Goal: Transaction & Acquisition: Purchase product/service

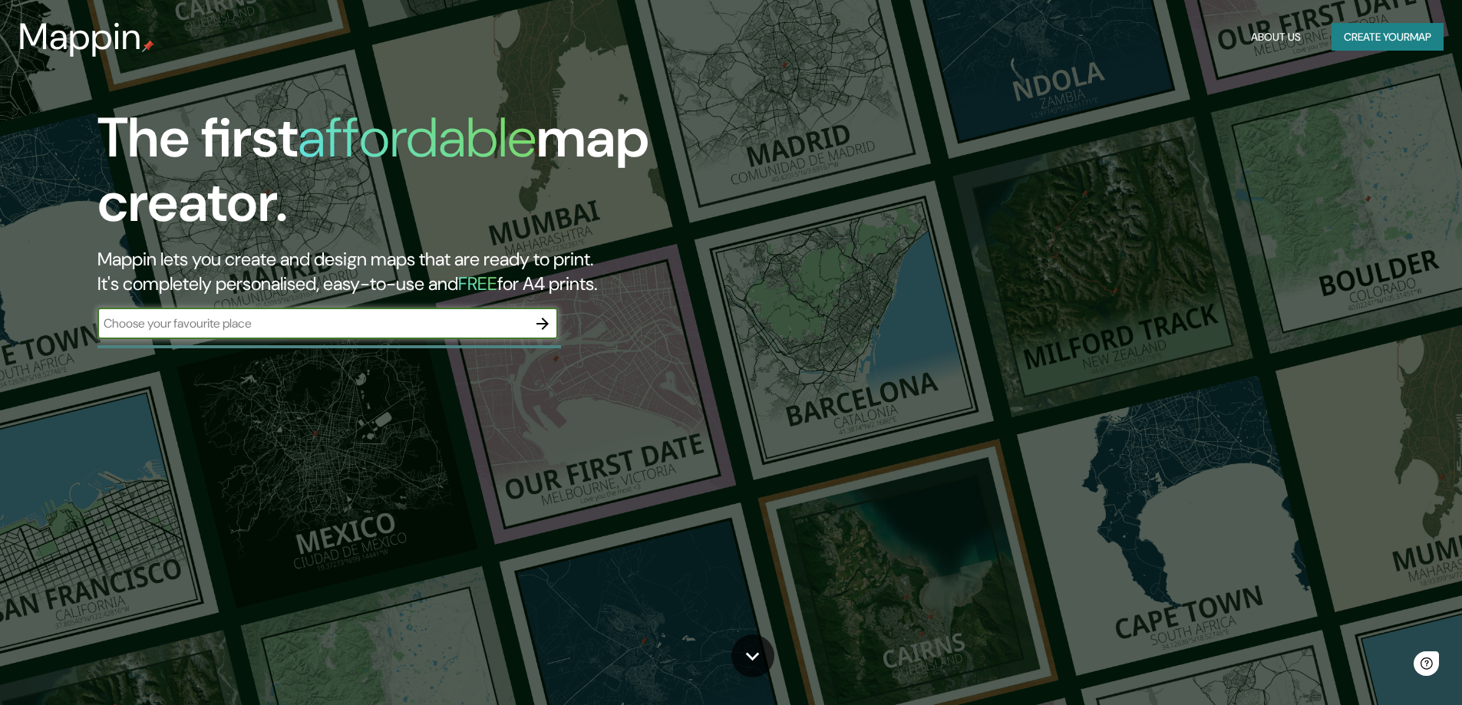
click at [275, 332] on input "text" at bounding box center [312, 324] width 430 height 18
type input "calle [PERSON_NAME]"
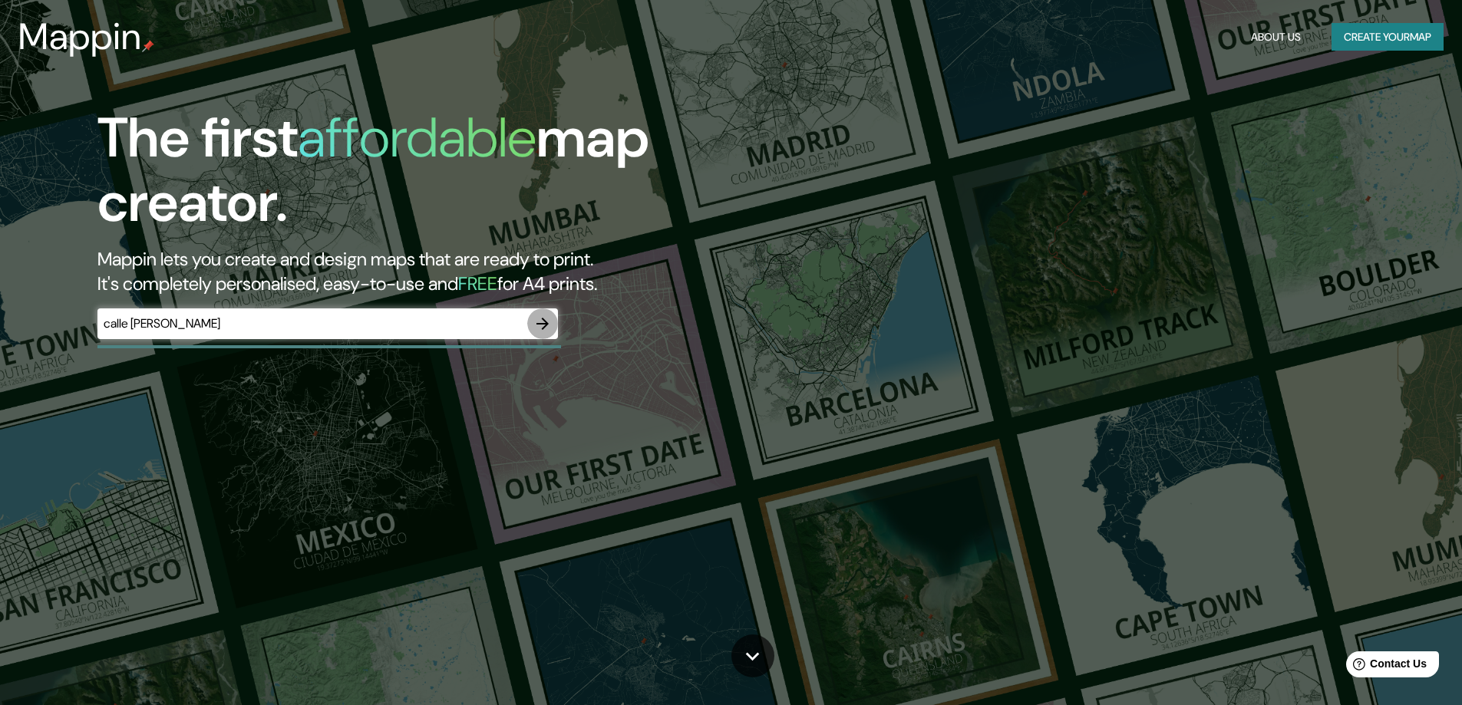
click at [532, 325] on button "button" at bounding box center [542, 323] width 31 height 31
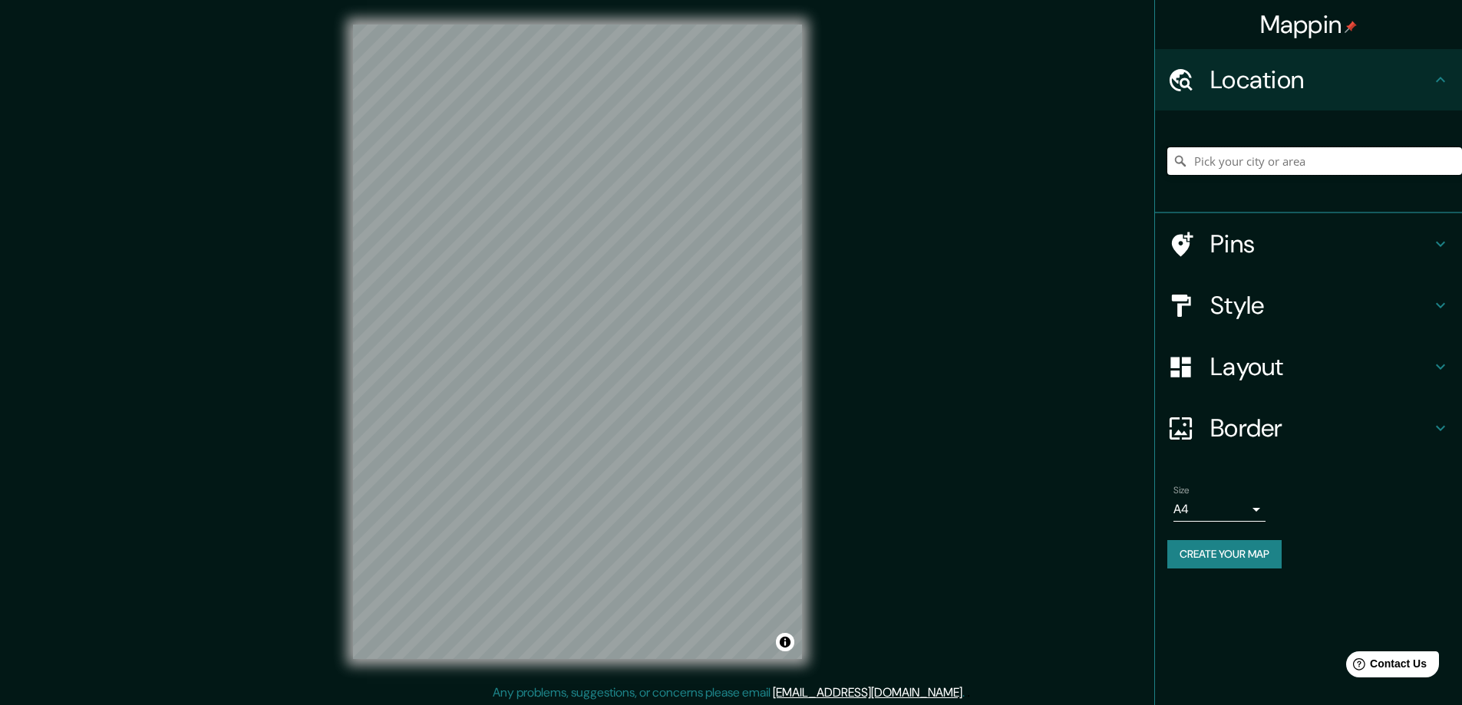
click at [1382, 159] on input "Pick your city or area" at bounding box center [1314, 161] width 295 height 28
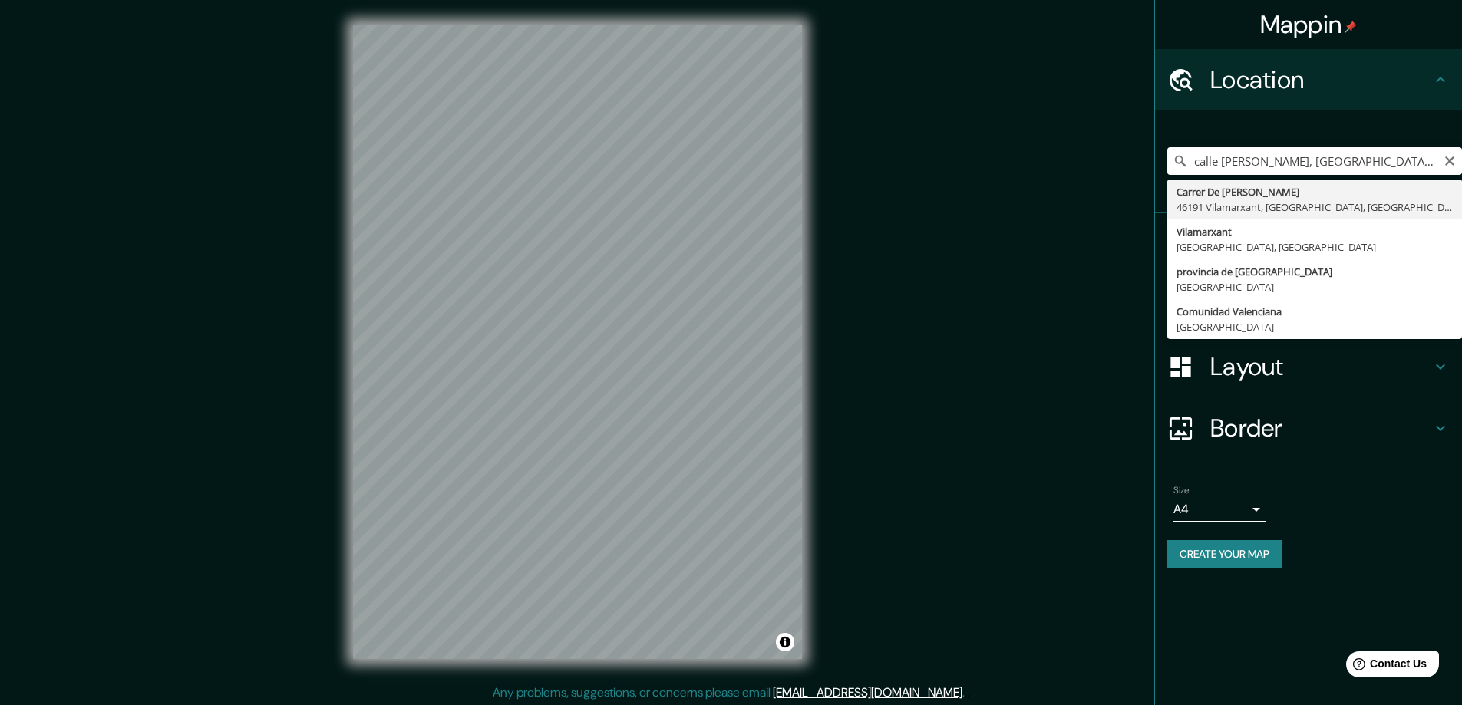
type input "Carrer De [PERSON_NAME], 46191 [GEOGRAPHIC_DATA], [GEOGRAPHIC_DATA], [GEOGRAPHI…"
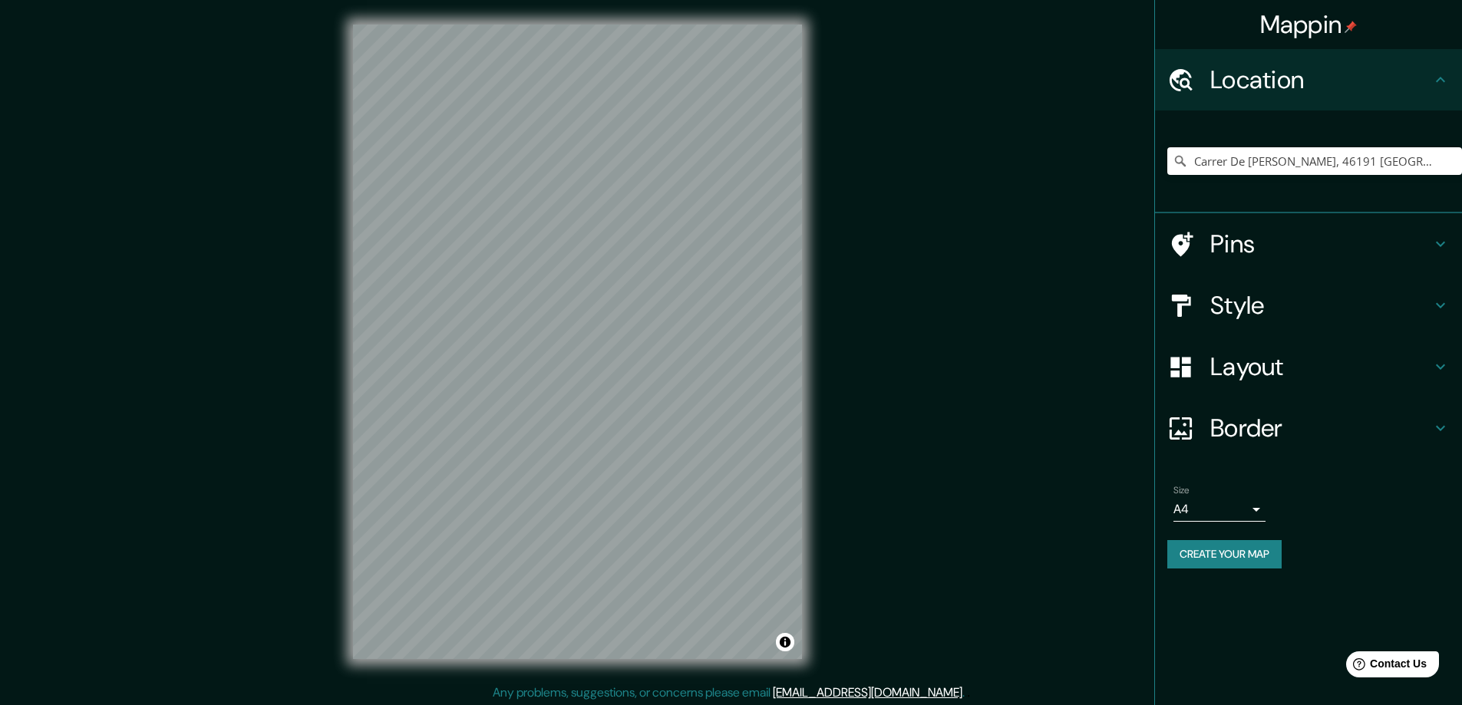
click at [1297, 315] on h4 "Style" at bounding box center [1320, 305] width 221 height 31
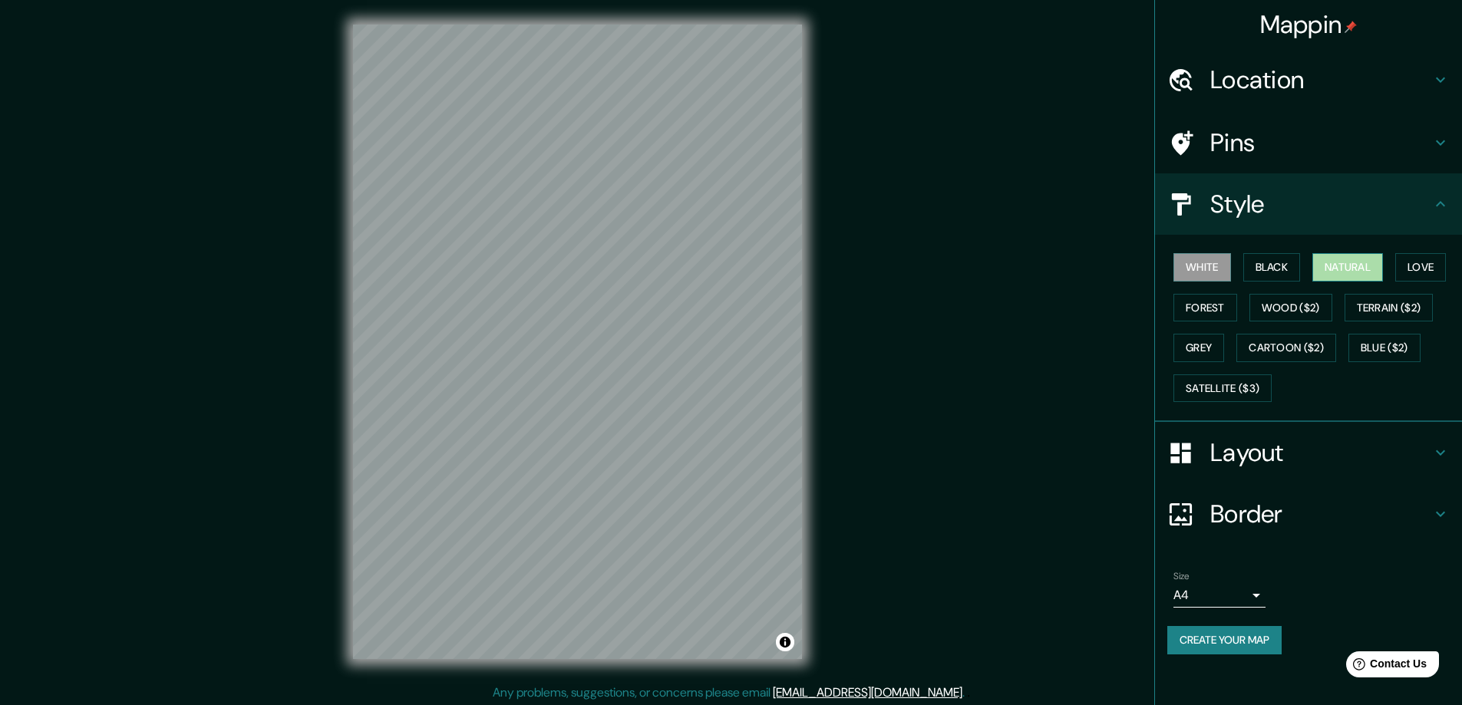
click at [1382, 271] on button "Natural" at bounding box center [1347, 267] width 71 height 28
click at [1206, 305] on button "Forest" at bounding box center [1205, 308] width 64 height 28
click at [1287, 306] on button "Wood ($2)" at bounding box center [1290, 308] width 83 height 28
click at [1170, 336] on div "White Black Natural Love Forest Wood ($2) Terrain ($2) Grey Cartoon ($2) Blue (…" at bounding box center [1314, 327] width 295 height 161
click at [1192, 341] on button "Grey" at bounding box center [1198, 348] width 51 height 28
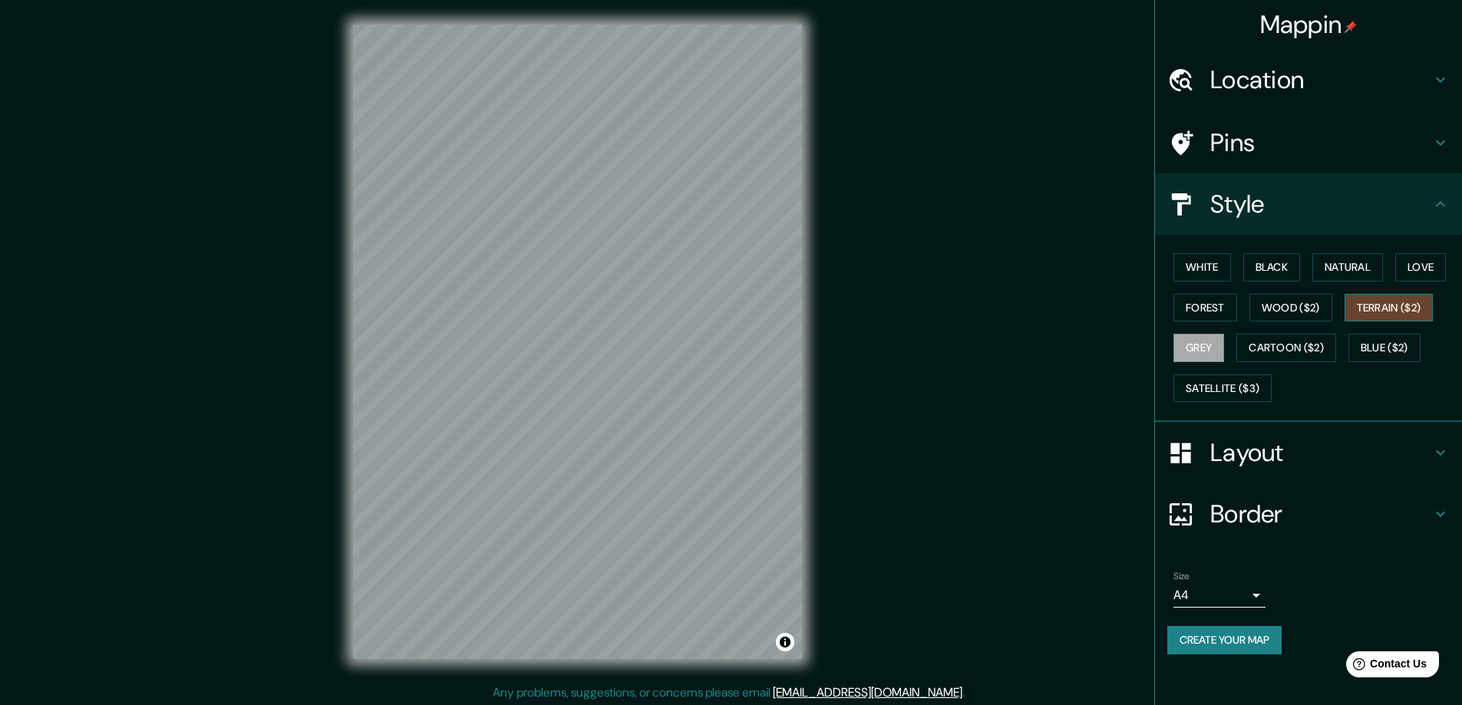
click at [1363, 301] on button "Terrain ($2)" at bounding box center [1388, 308] width 89 height 28
click at [1297, 349] on button "Cartoon ($2)" at bounding box center [1286, 348] width 100 height 28
click at [1362, 347] on button "Blue ($2)" at bounding box center [1384, 348] width 72 height 28
click at [1307, 351] on button "Cartoon ($2)" at bounding box center [1286, 348] width 100 height 28
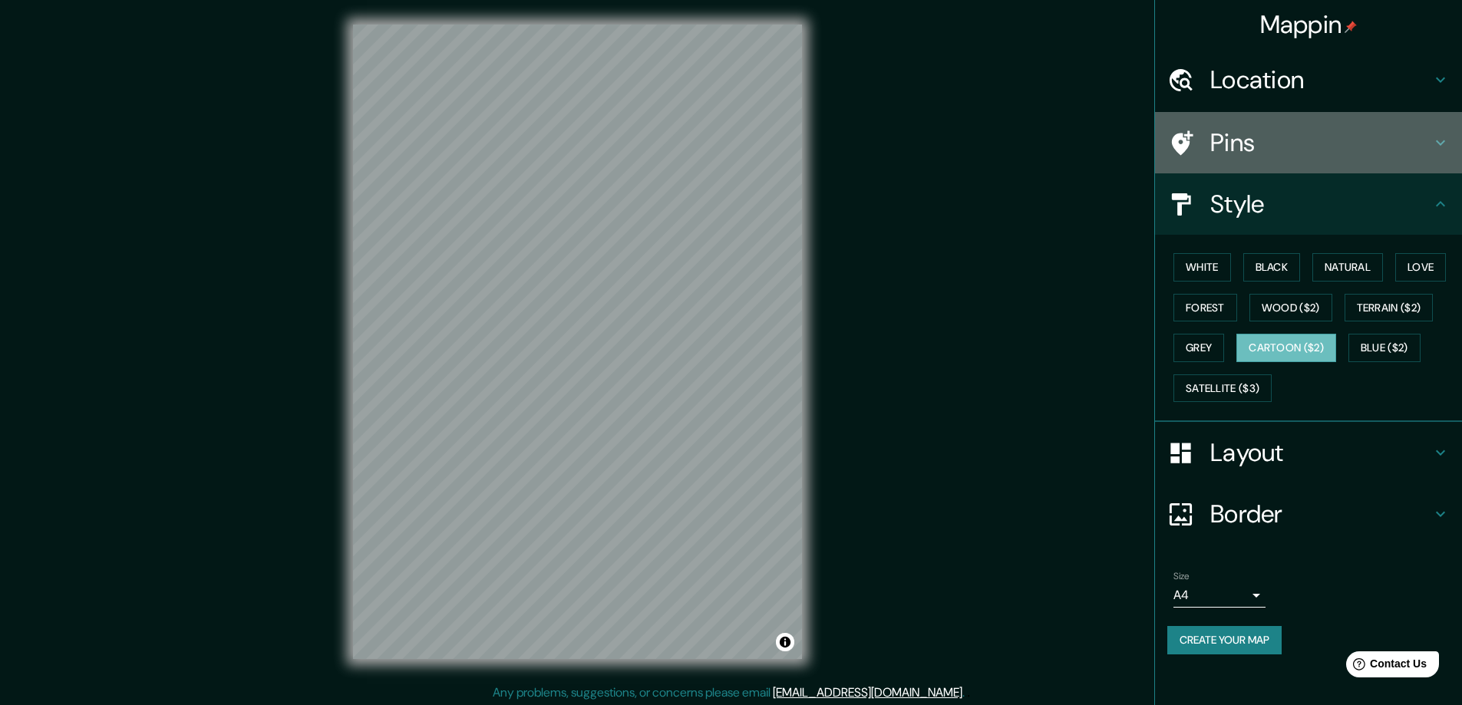
click at [1270, 156] on h4 "Pins" at bounding box center [1320, 142] width 221 height 31
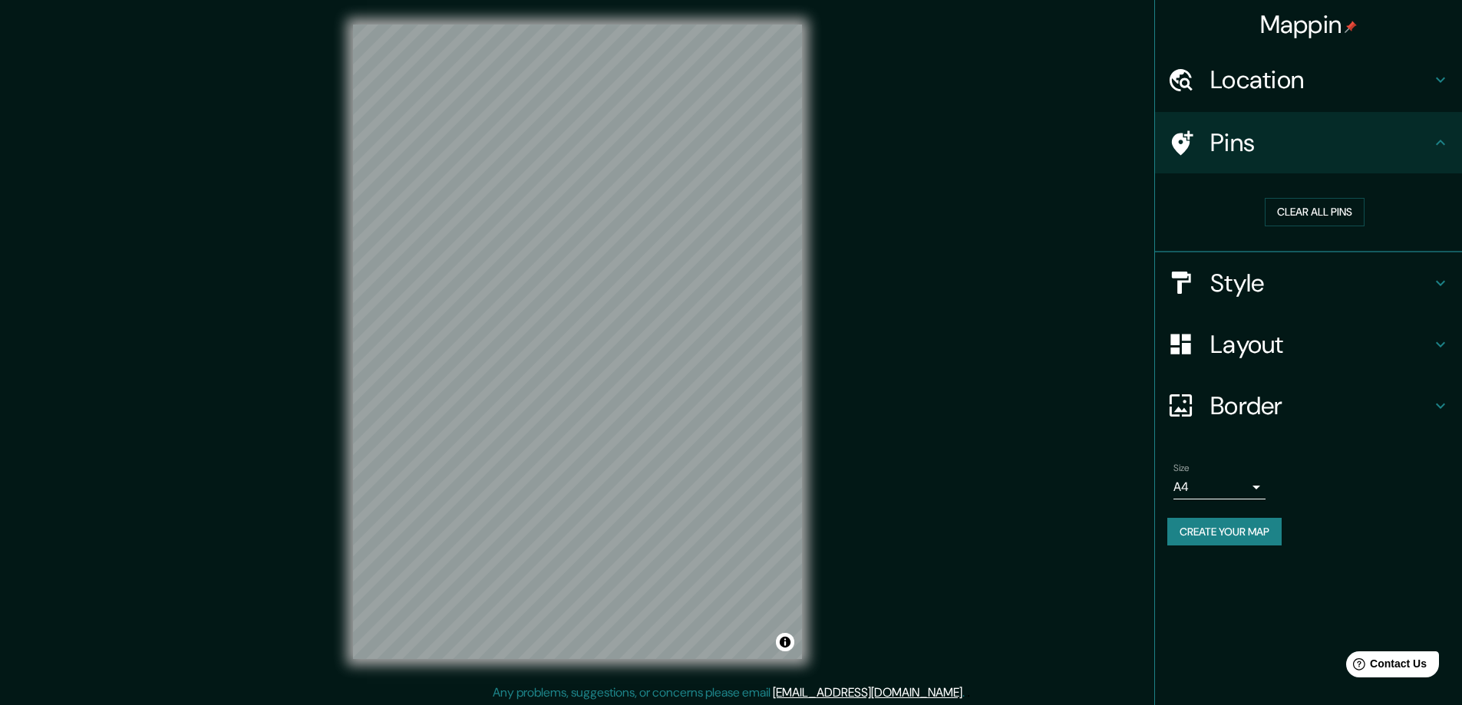
click at [1247, 81] on h4 "Location" at bounding box center [1320, 79] width 221 height 31
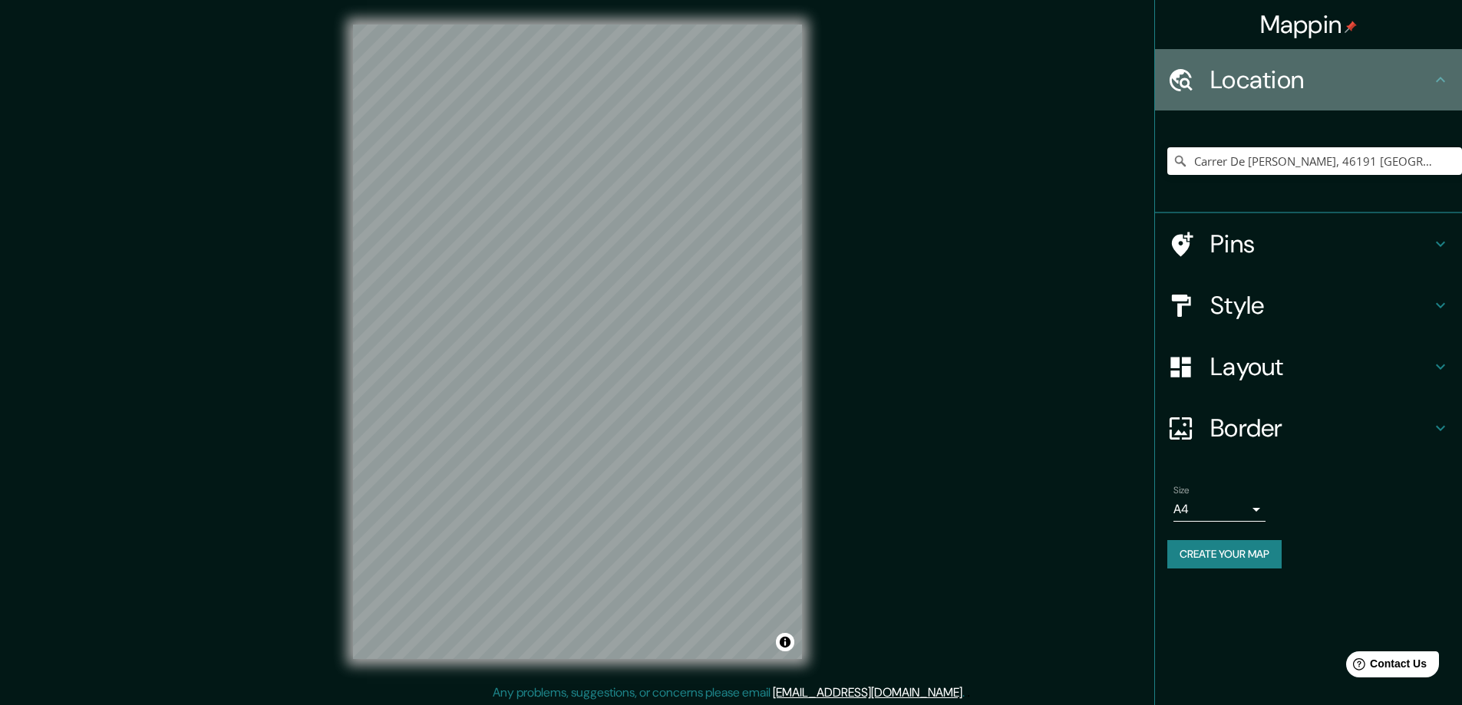
click at [1247, 81] on h4 "Location" at bounding box center [1320, 79] width 221 height 31
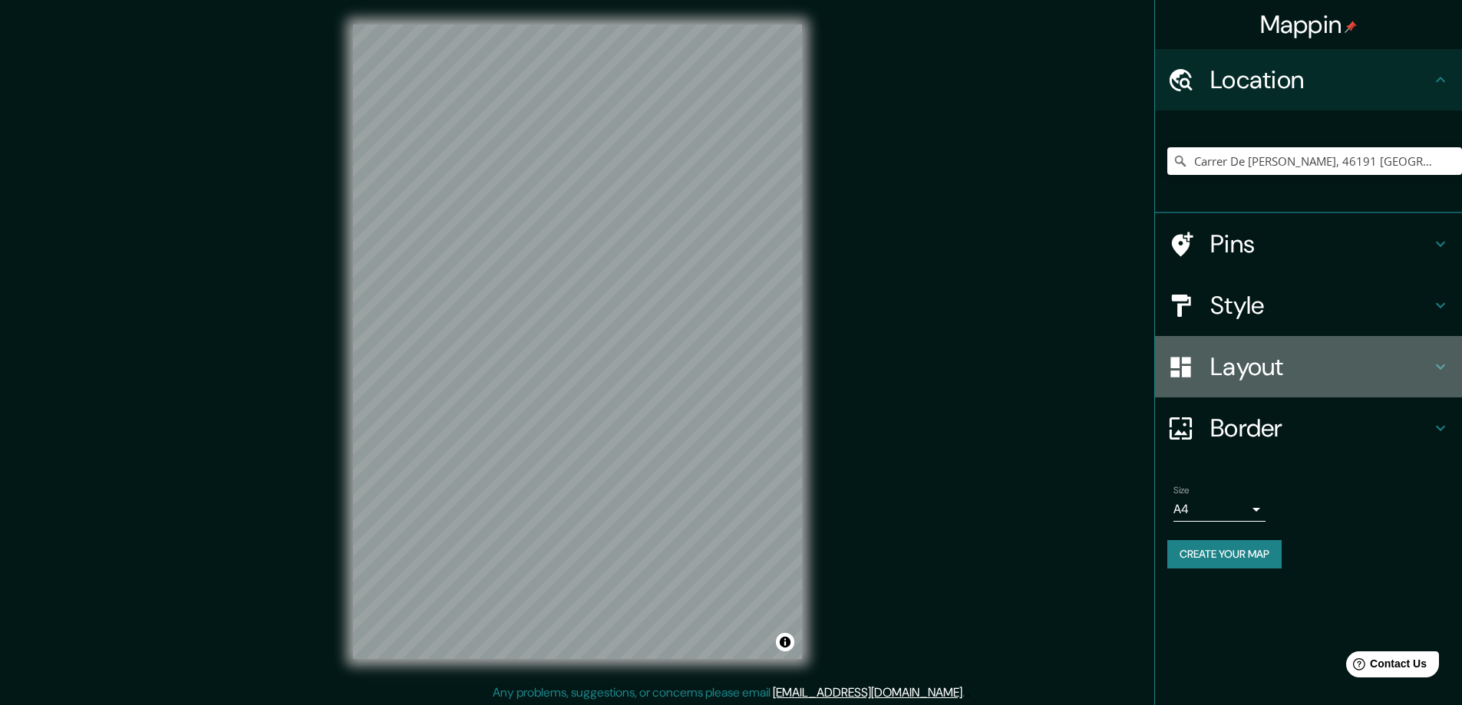
click at [1258, 364] on h4 "Layout" at bounding box center [1320, 366] width 221 height 31
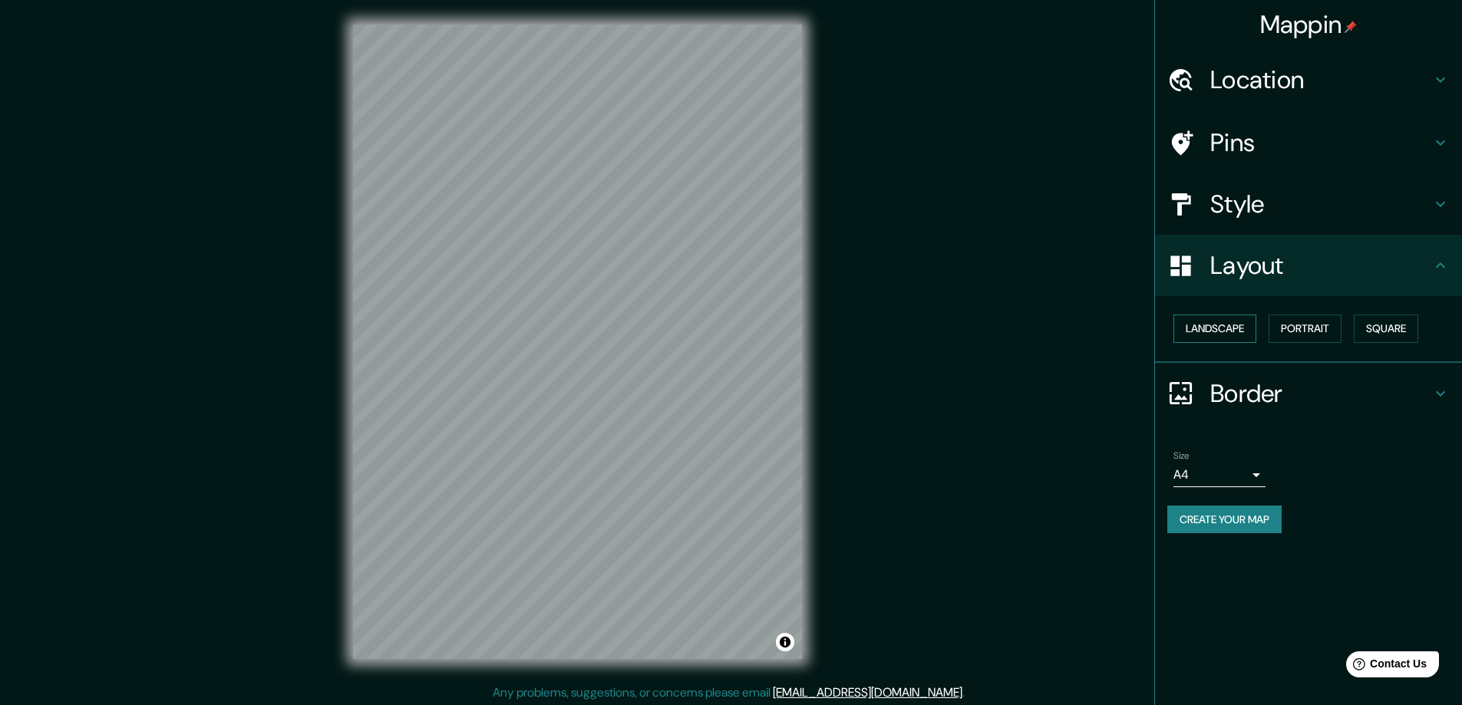
click at [1237, 338] on button "Landscape" at bounding box center [1214, 329] width 83 height 28
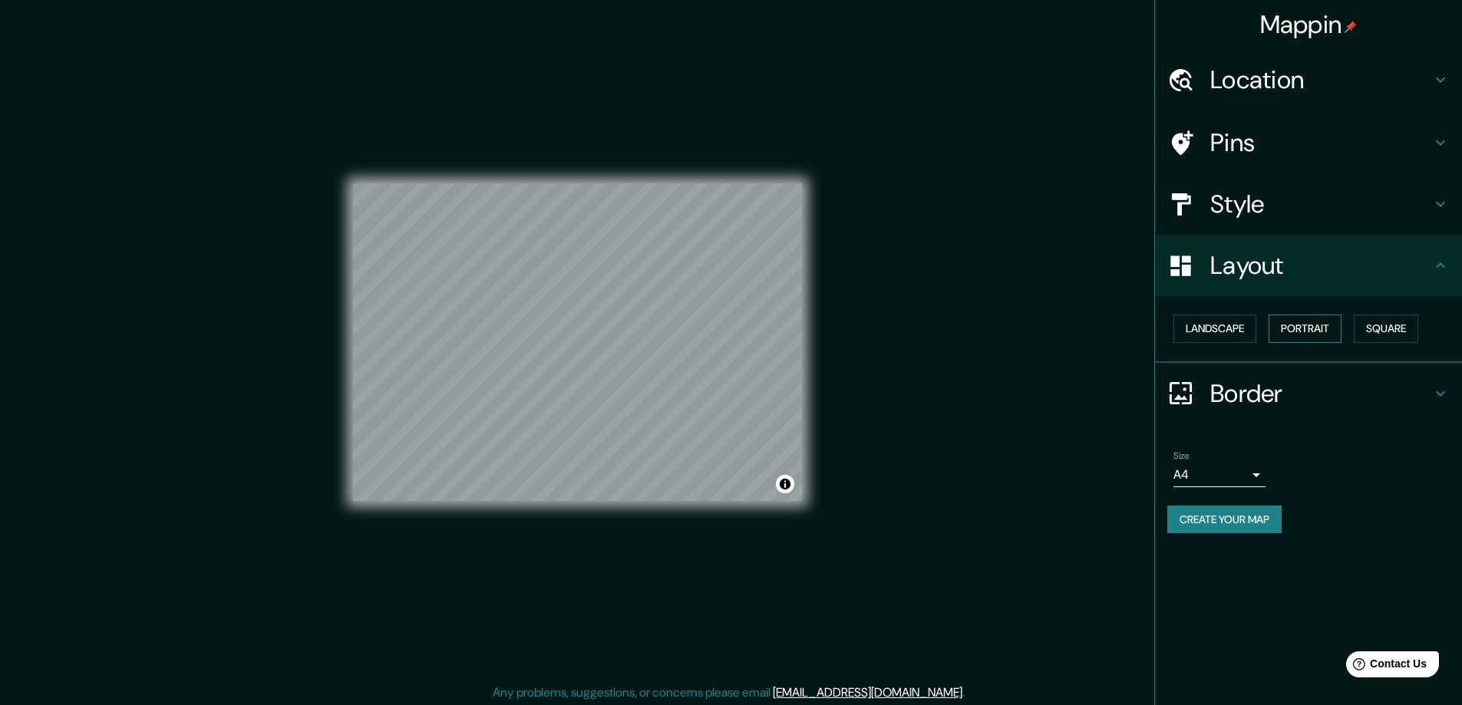
click at [1297, 336] on button "Portrait" at bounding box center [1304, 329] width 73 height 28
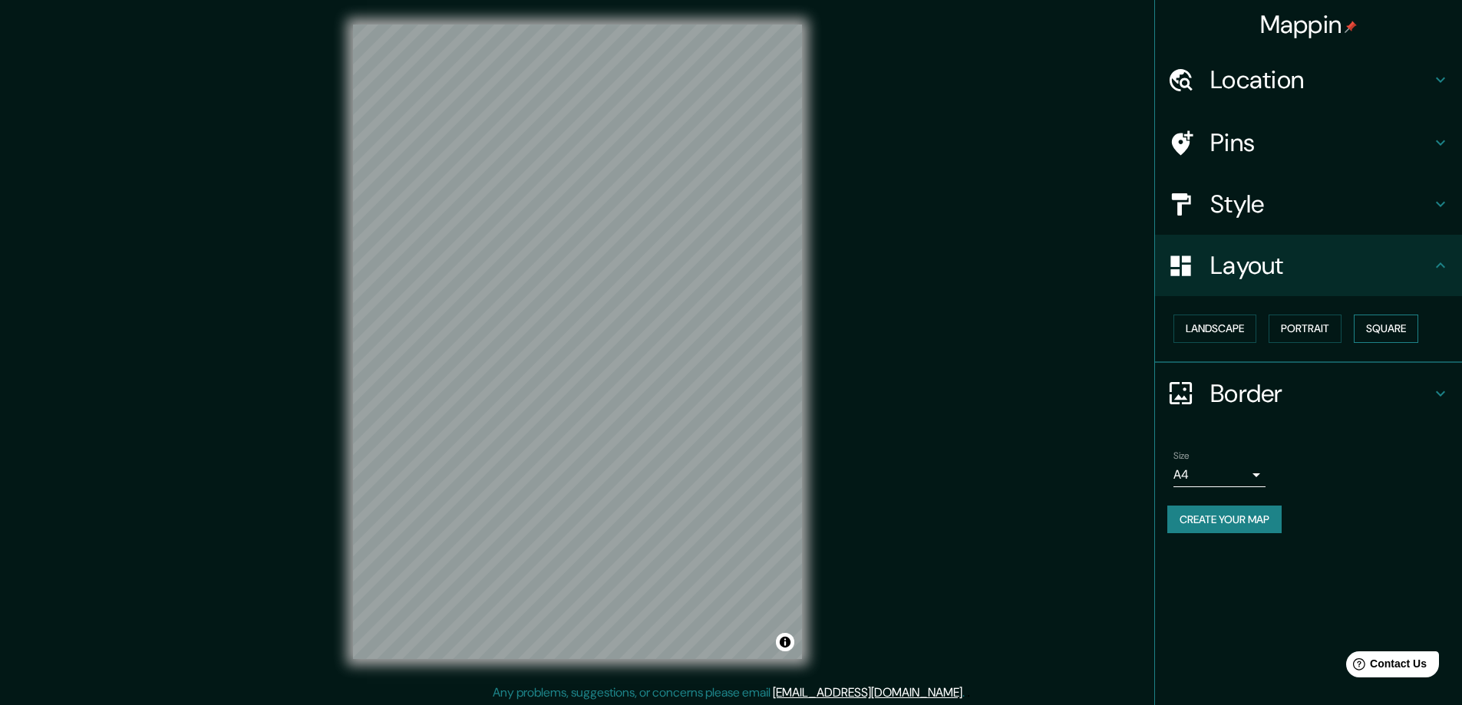
click at [1392, 328] on button "Square" at bounding box center [1385, 329] width 64 height 28
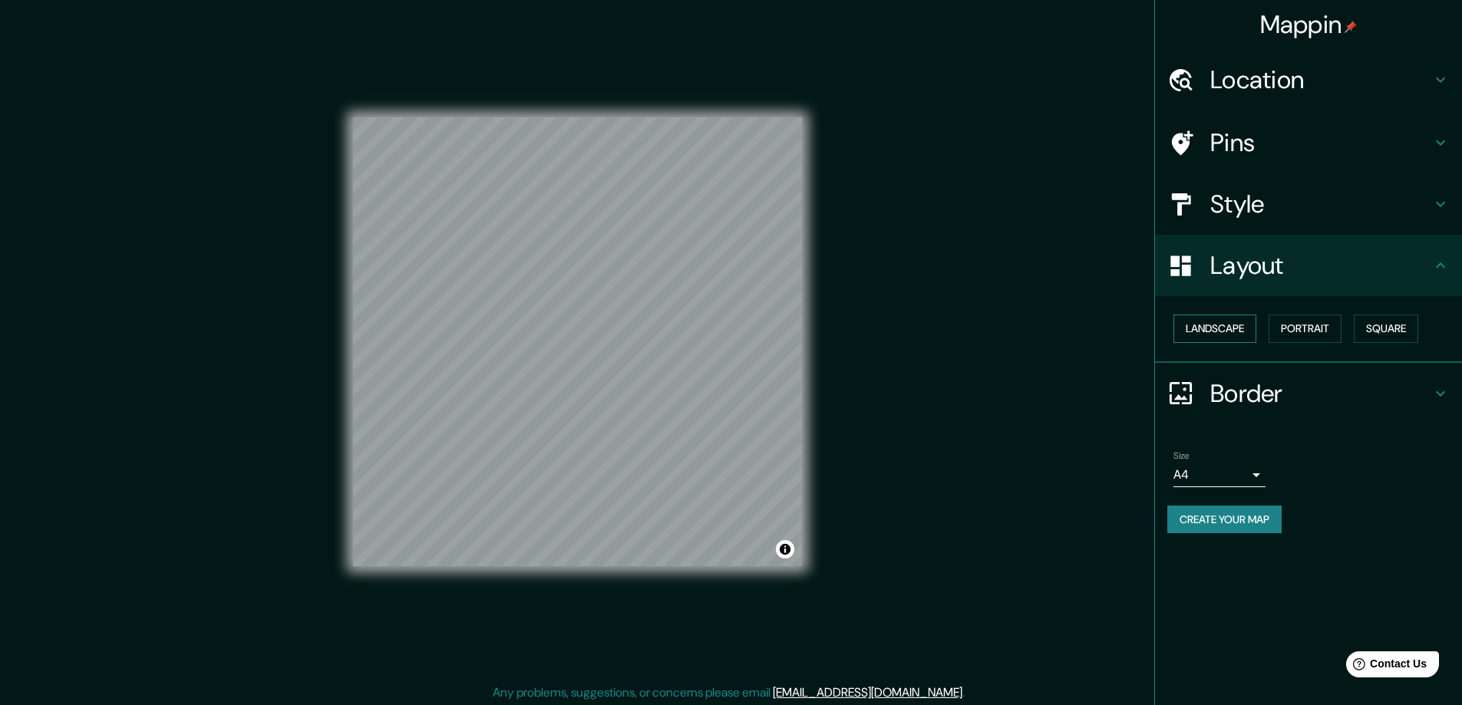
click at [1221, 327] on button "Landscape" at bounding box center [1214, 329] width 83 height 28
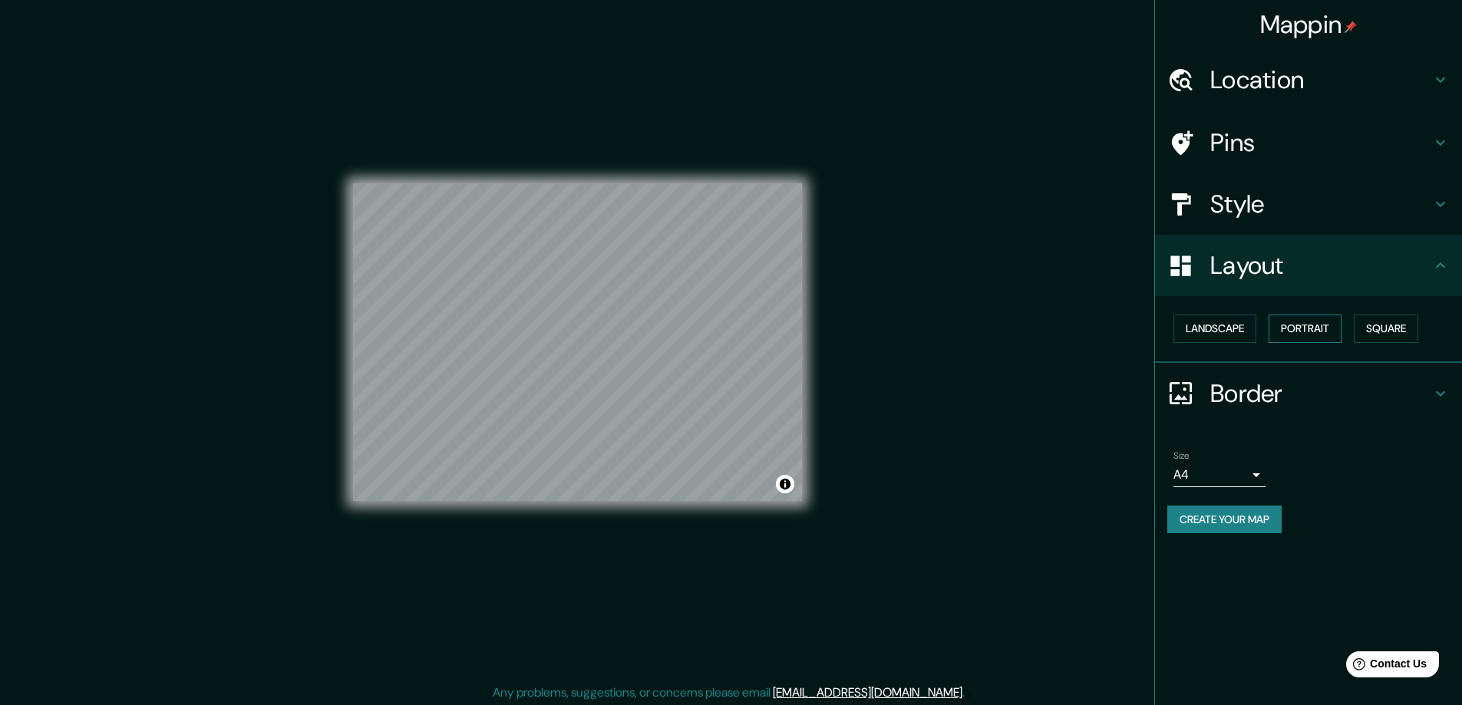
click at [1291, 325] on button "Portrait" at bounding box center [1304, 329] width 73 height 28
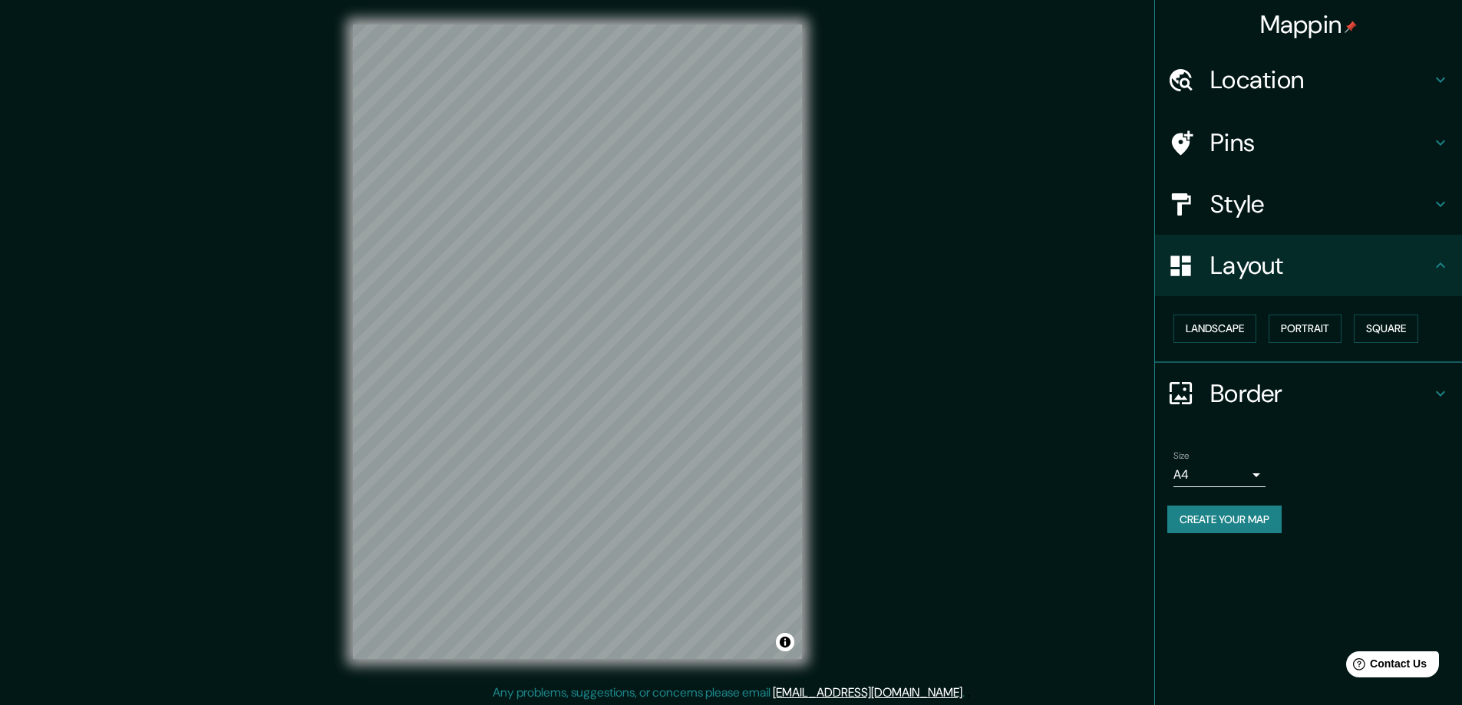
click at [1264, 219] on h4 "Style" at bounding box center [1320, 204] width 221 height 31
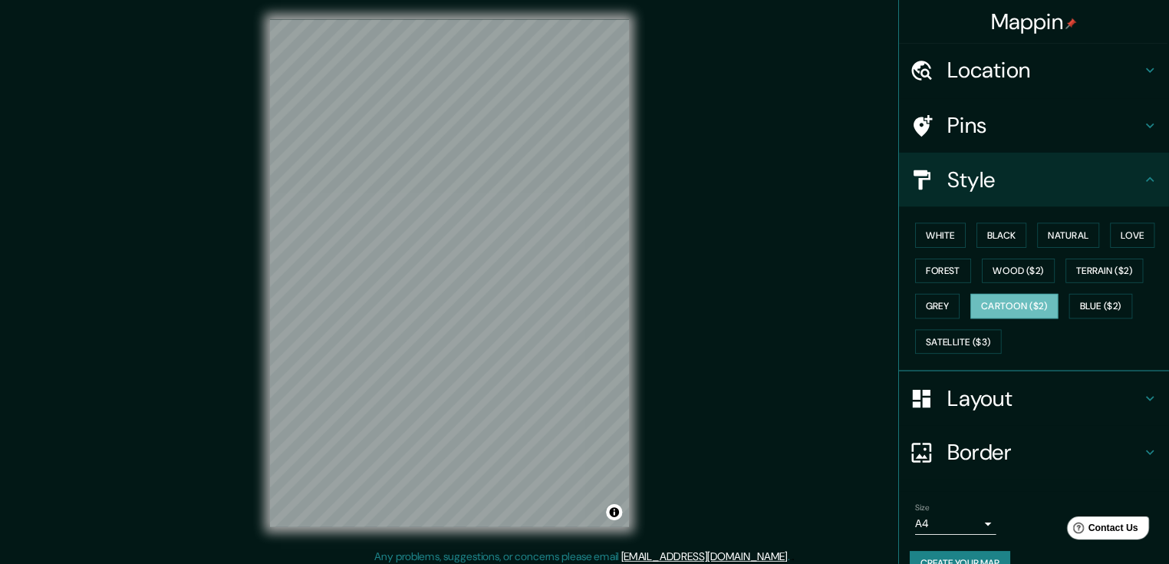
scroll to position [3, 0]
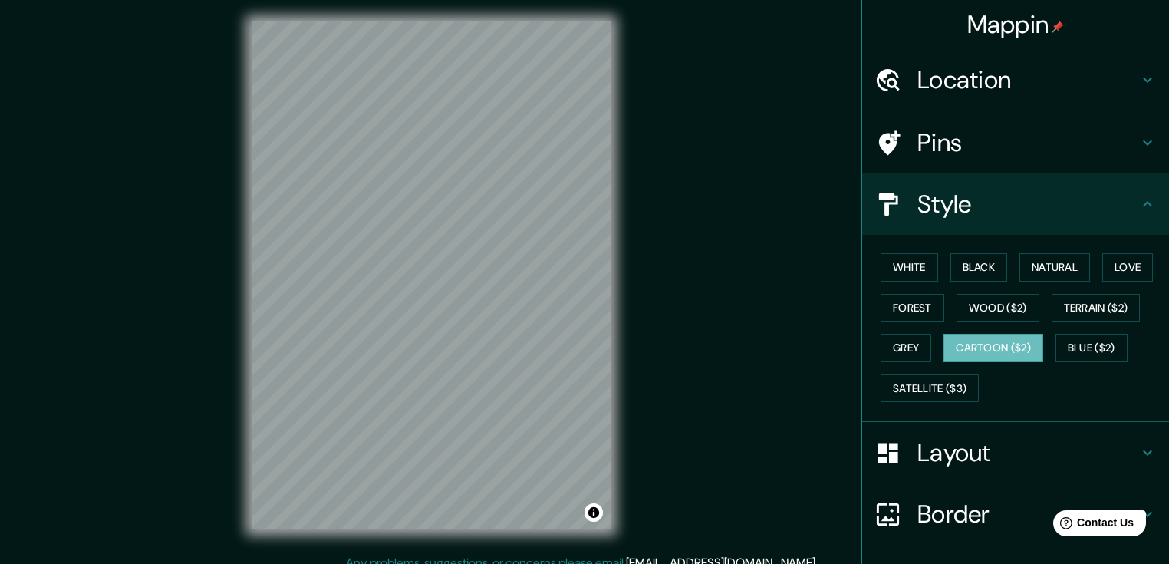
drag, startPoint x: 1472, startPoint y: 0, endPoint x: 687, endPoint y: 262, distance: 827.5
click at [687, 262] on div "© Mapbox © OpenStreetMap Improve this map" at bounding box center [431, 275] width 1053 height 508
